Goal: Transaction & Acquisition: Download file/media

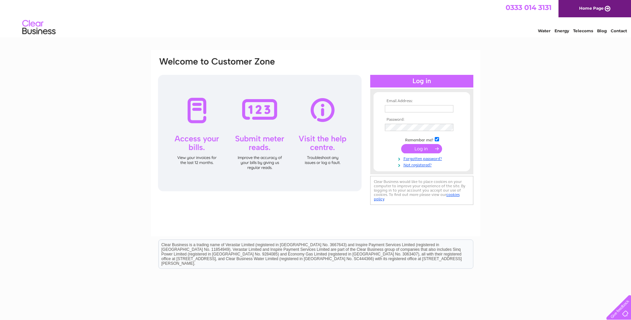
type input "[PERSON_NAME][EMAIL_ADDRESS][DOMAIN_NAME]"
click at [419, 148] on input "submit" at bounding box center [421, 148] width 41 height 9
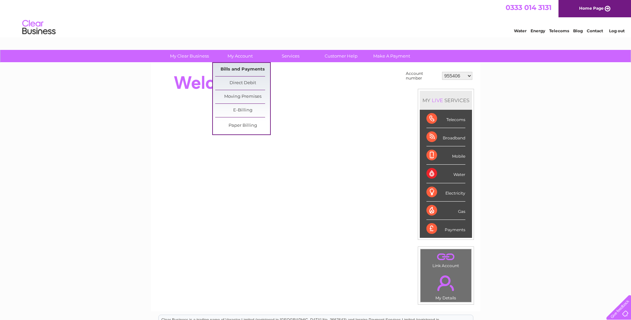
click at [234, 67] on link "Bills and Payments" at bounding box center [242, 69] width 55 height 13
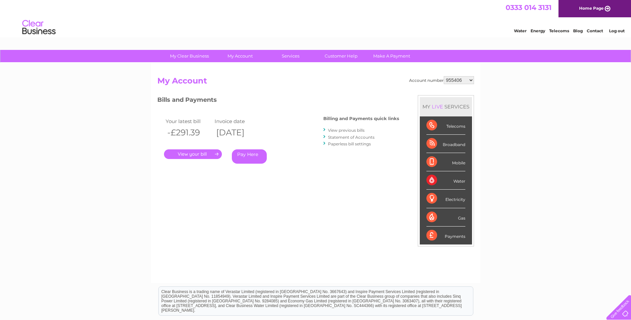
click at [461, 79] on select "955406 1104380 30278284" at bounding box center [459, 80] width 30 height 8
select select "1104380"
click at [444, 76] on select "955406 1104380 30278284" at bounding box center [459, 80] width 30 height 8
click at [204, 156] on link "." at bounding box center [193, 154] width 58 height 10
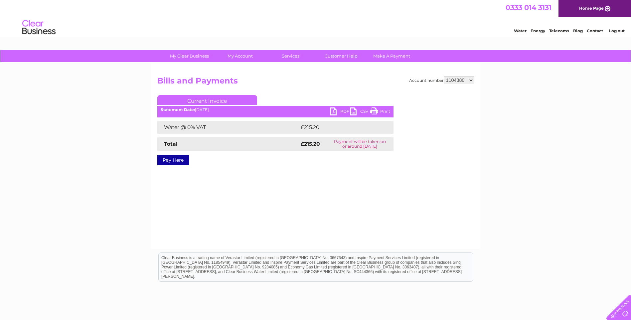
click at [335, 113] on link "PDF" at bounding box center [340, 112] width 20 height 10
click at [470, 78] on select "955406 1104380 30278284" at bounding box center [459, 80] width 30 height 8
select select "30278284"
click at [444, 76] on select "955406 1104380 30278284" at bounding box center [459, 80] width 30 height 8
click at [335, 113] on link "PDF" at bounding box center [340, 112] width 20 height 10
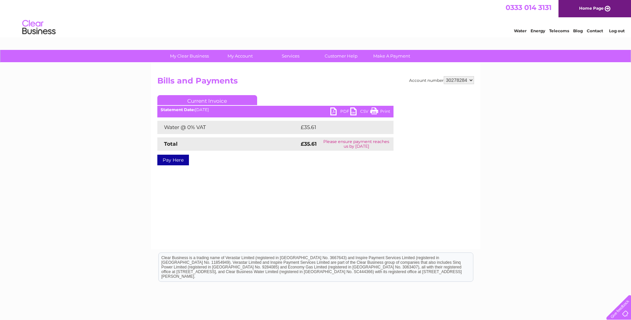
click at [229, 19] on div "Water Energy Telecoms Blog Contact Log out" at bounding box center [315, 28] width 631 height 22
